Goal: Task Accomplishment & Management: Manage account settings

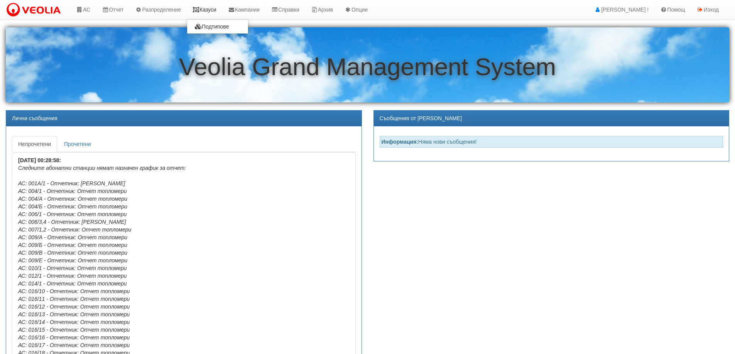
click at [218, 8] on link "Казуси" at bounding box center [204, 9] width 35 height 19
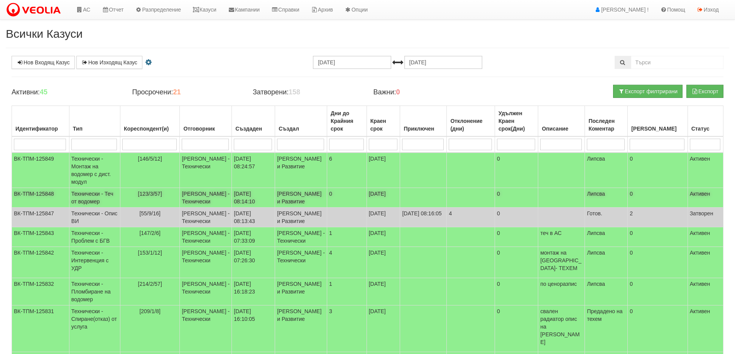
click at [154, 195] on span "[123/3/57]" at bounding box center [150, 194] width 24 height 6
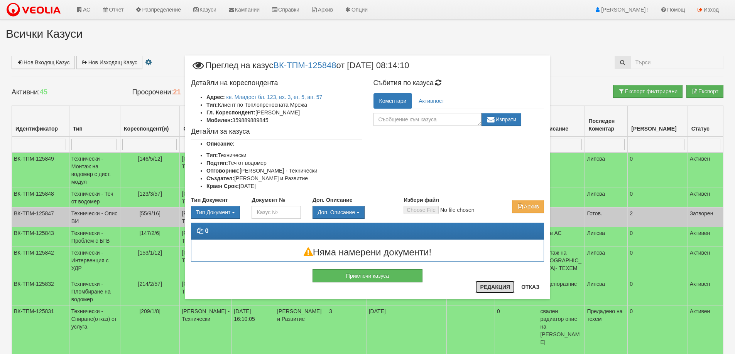
click at [497, 290] on button "Редакция" at bounding box center [494, 287] width 39 height 12
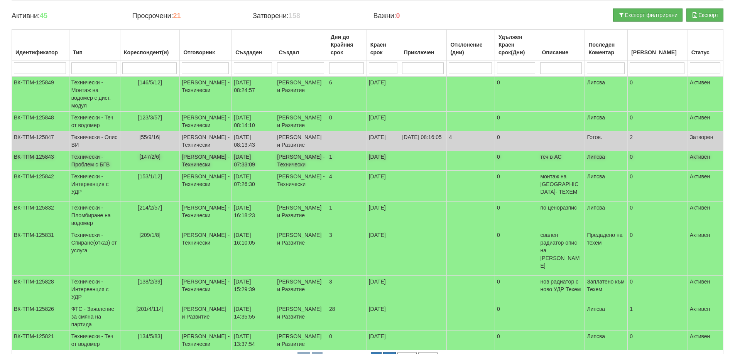
scroll to position [77, 0]
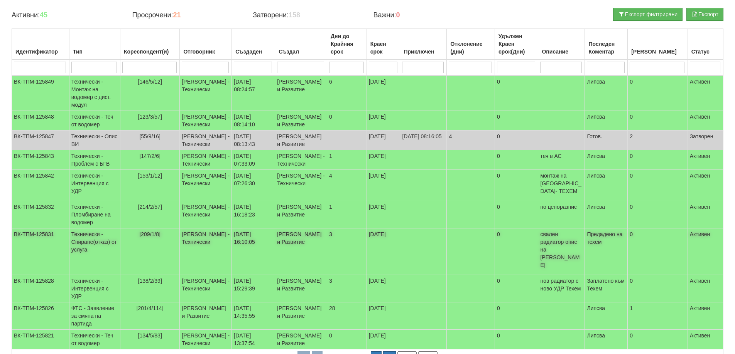
click at [151, 238] on span "[209/1/8]" at bounding box center [149, 234] width 21 height 6
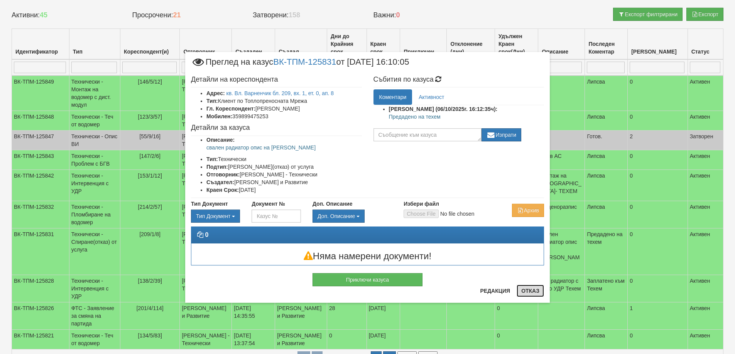
click at [527, 292] on button "Отказ" at bounding box center [529, 291] width 27 height 12
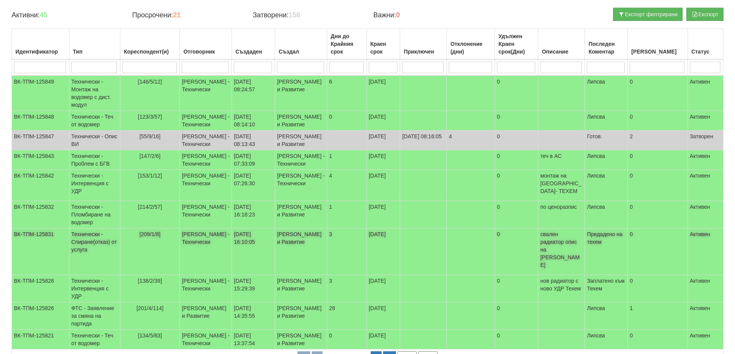
click at [156, 238] on span "[209/1/8]" at bounding box center [149, 234] width 21 height 6
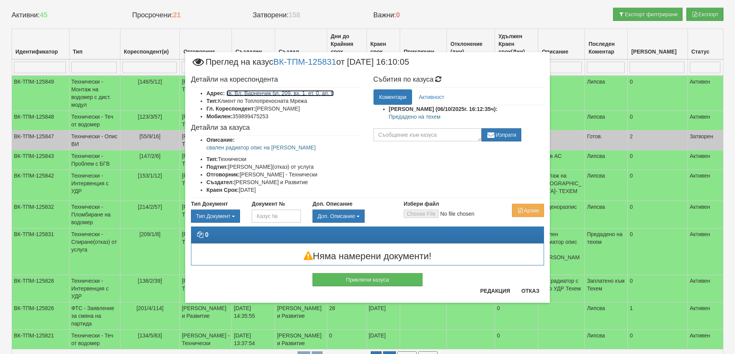
click at [301, 93] on link "кв. Вл. Варненчик бл. 209, вх. 1, ет. 0, ап. 8" at bounding box center [280, 93] width 108 height 6
click at [524, 292] on button "Отказ" at bounding box center [529, 291] width 27 height 12
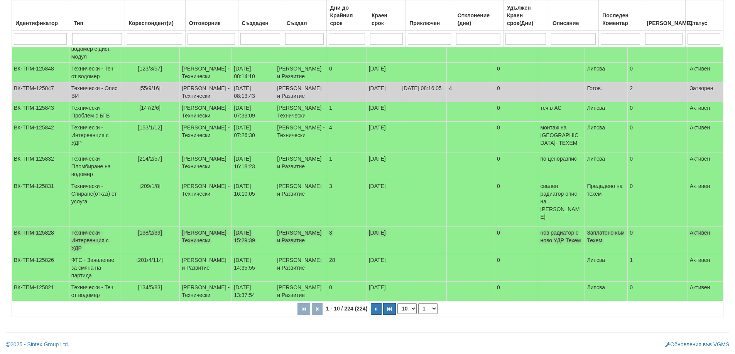
scroll to position [175, 0]
click at [376, 309] on icon "button" at bounding box center [376, 309] width 2 height 4
select select "2"
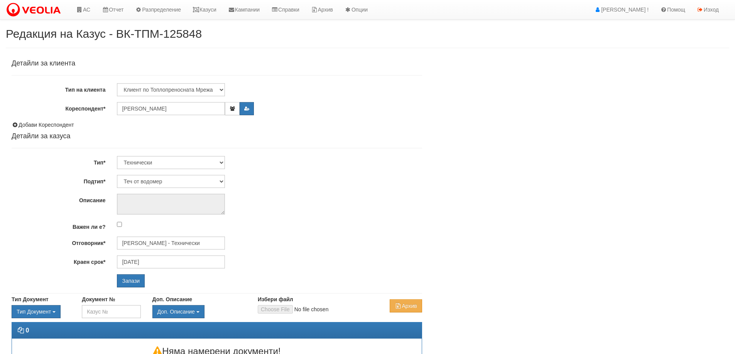
select select "Теч от водомер"
click at [156, 242] on input "[PERSON_NAME] - Технически" at bounding box center [171, 243] width 108 height 13
click at [146, 265] on div "Петър Добрев - Технически" at bounding box center [337, 265] width 439 height 10
type input "Петър Добрев - Технически"
click at [135, 285] on input "Запази" at bounding box center [131, 281] width 28 height 13
